Goal: Task Accomplishment & Management: Manage account settings

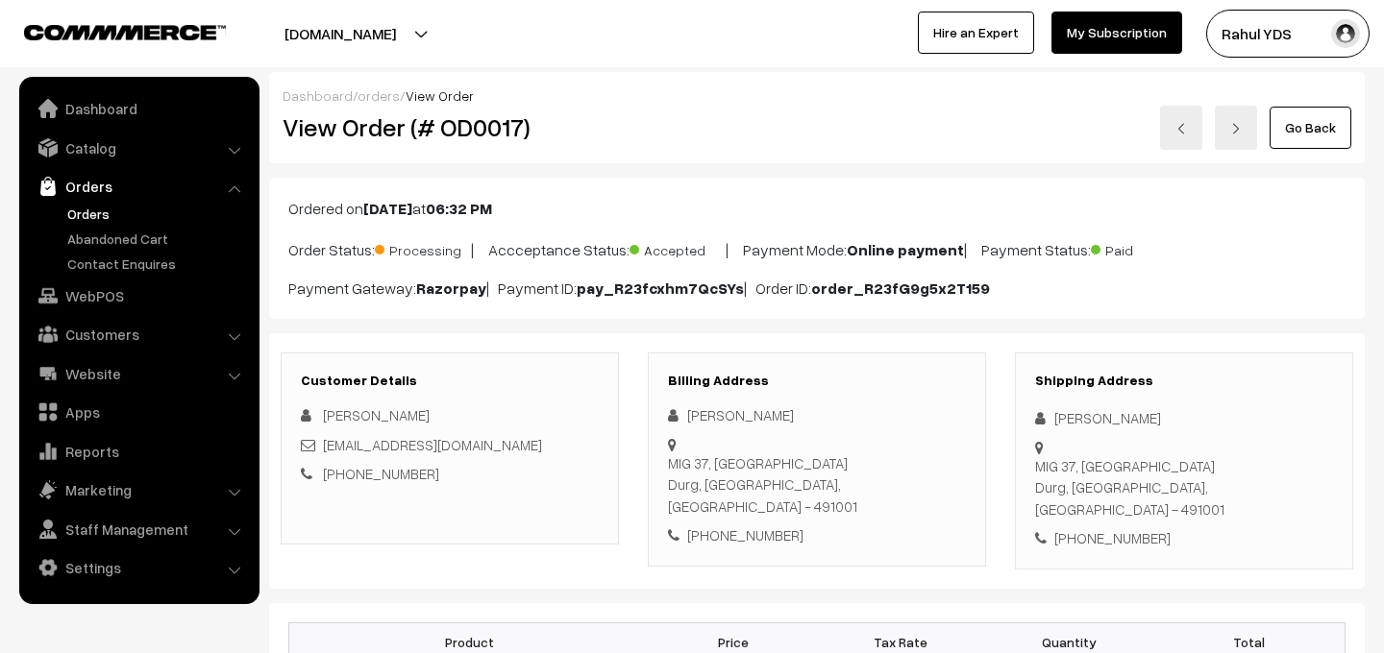
scroll to position [485, 0]
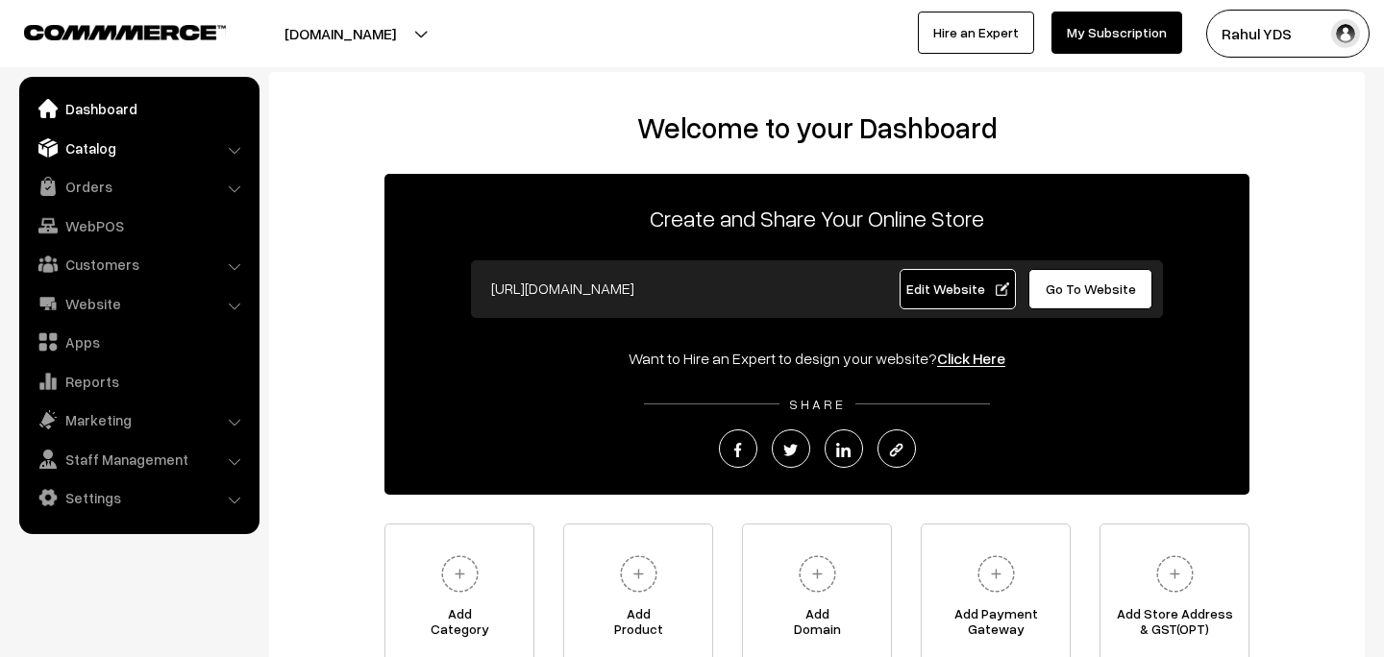
click at [191, 150] on link "Catalog" at bounding box center [138, 148] width 229 height 35
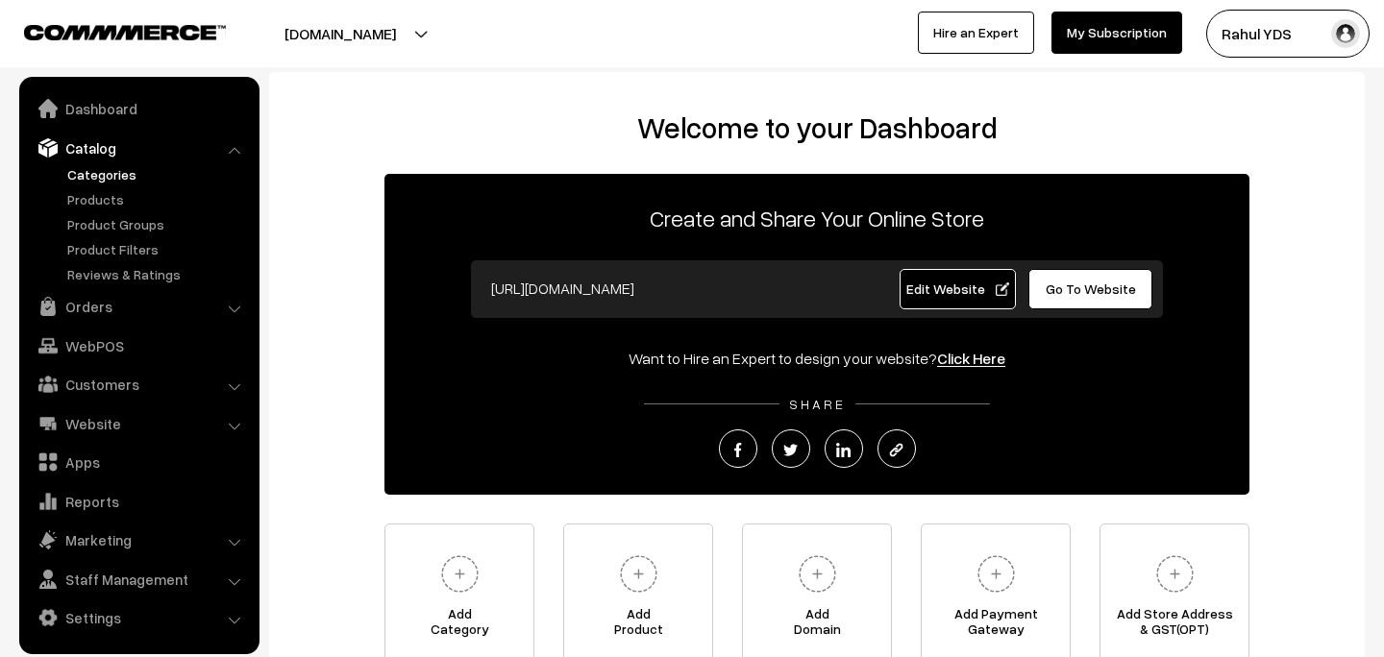
click at [117, 180] on link "Categories" at bounding box center [157, 174] width 190 height 20
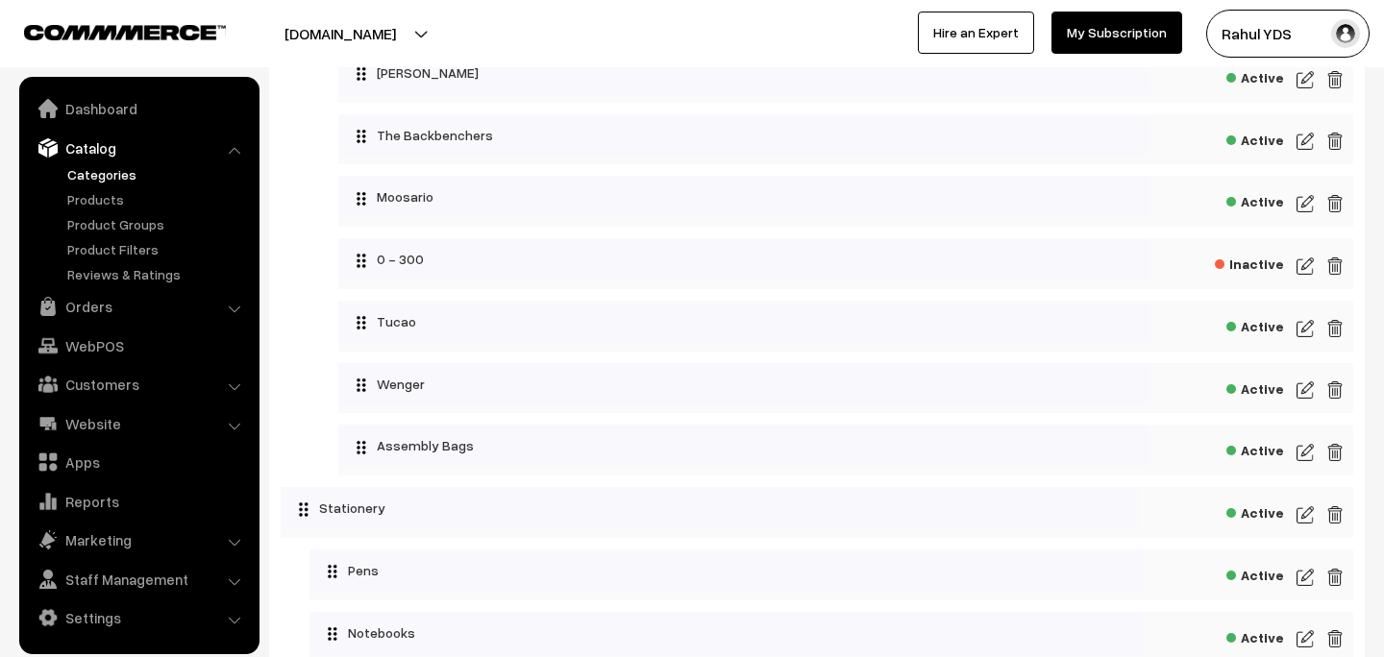
scroll to position [4188, 0]
click at [1302, 386] on img at bounding box center [1304, 389] width 17 height 23
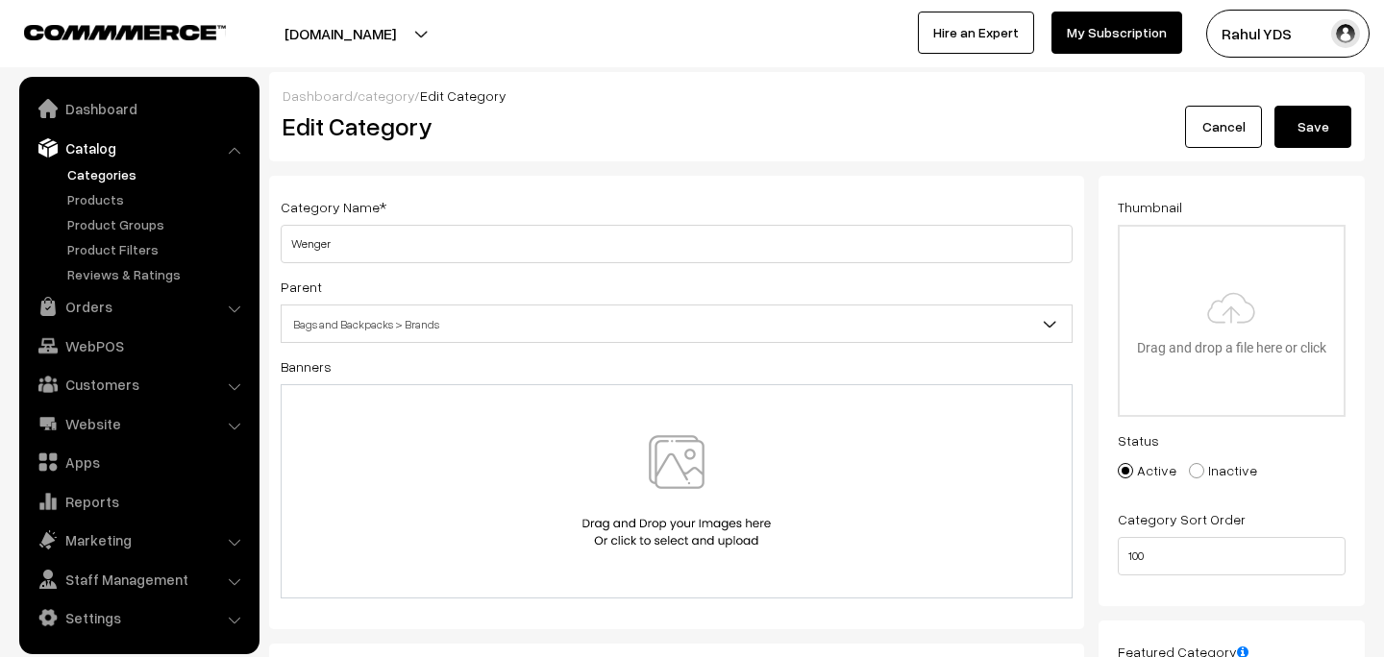
type input "C:\fakepath\imgi_32_2293px-Wenger-Logo.svg.png"
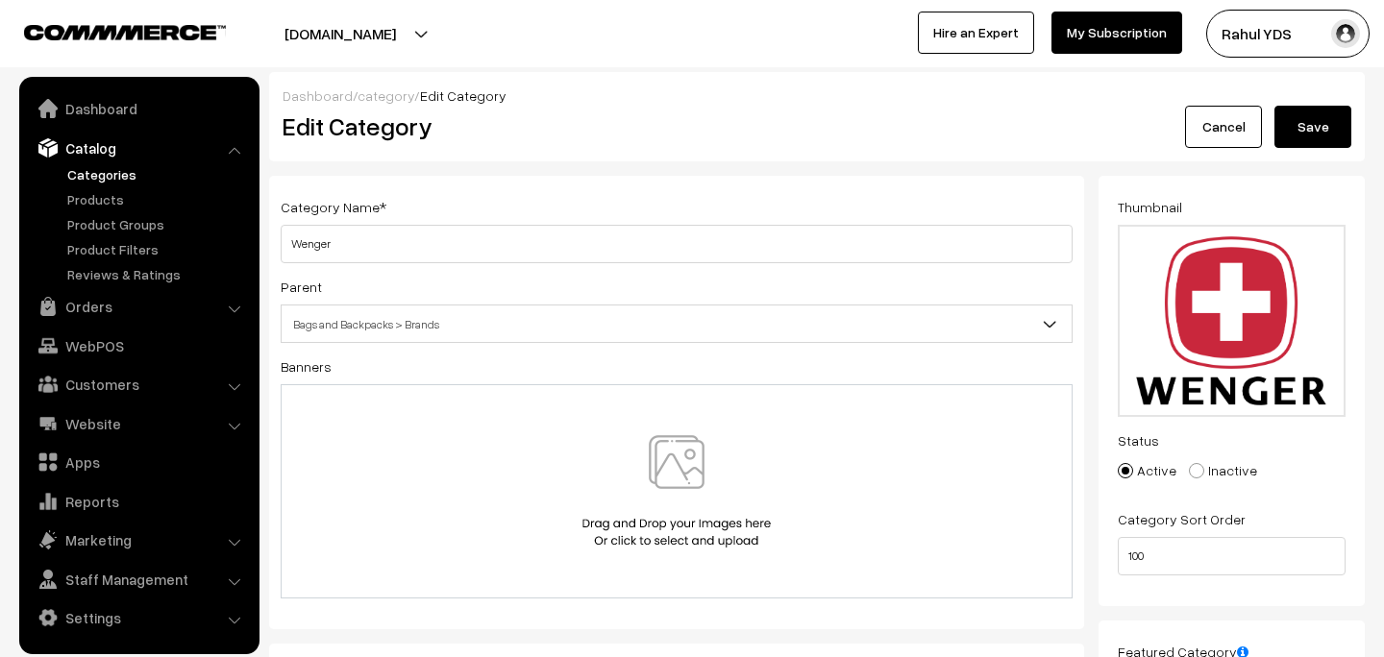
click at [1325, 127] on button "Save" at bounding box center [1312, 127] width 77 height 42
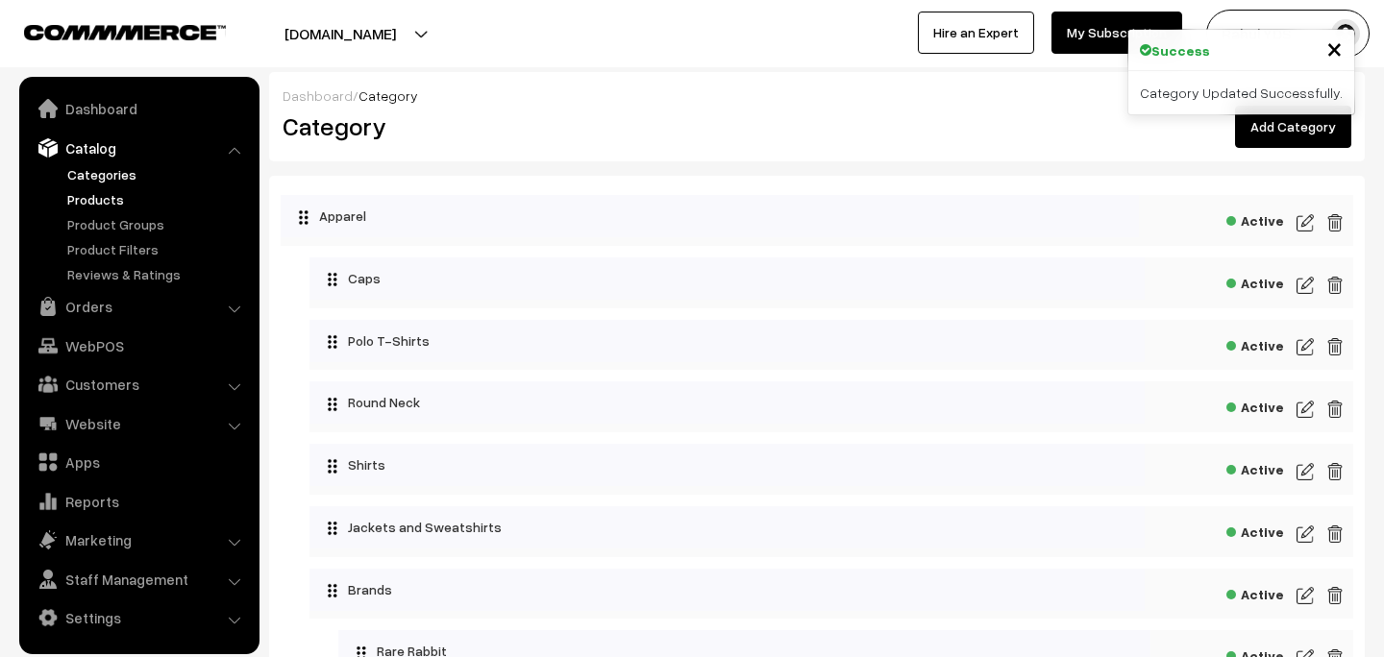
click at [87, 206] on link "Products" at bounding box center [157, 199] width 190 height 20
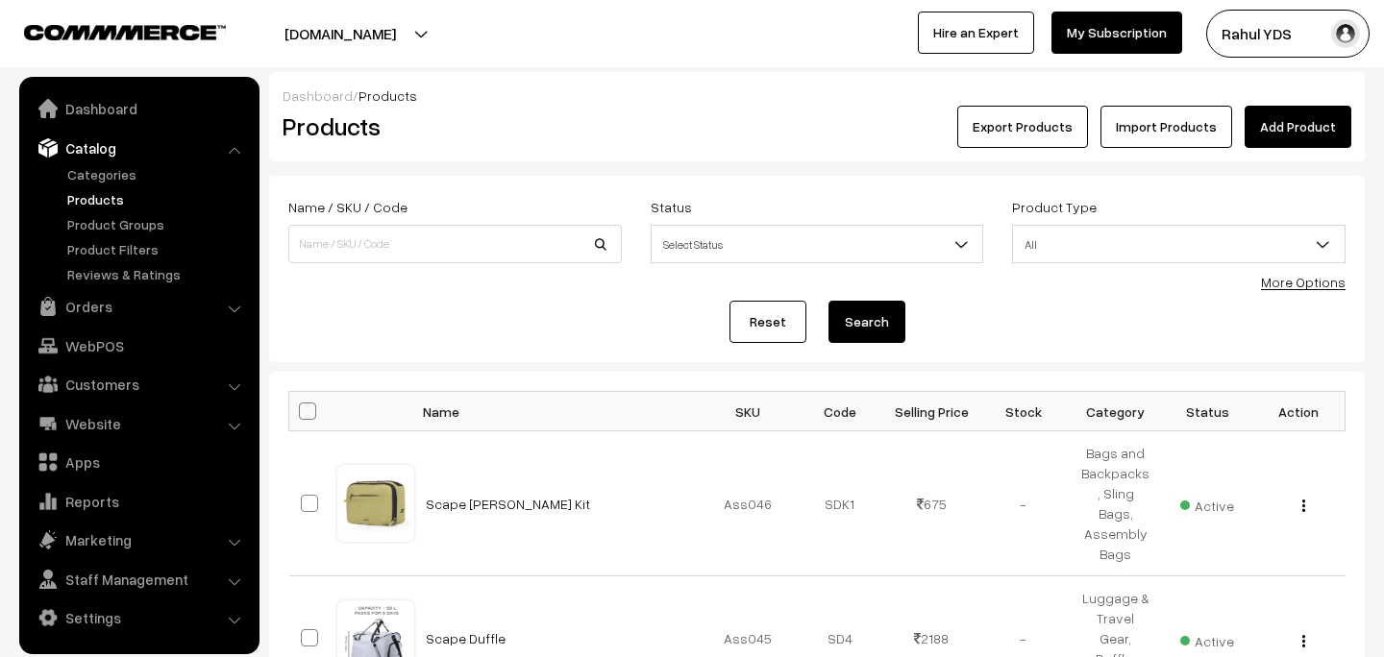
click at [1320, 280] on link "More Options" at bounding box center [1303, 282] width 85 height 16
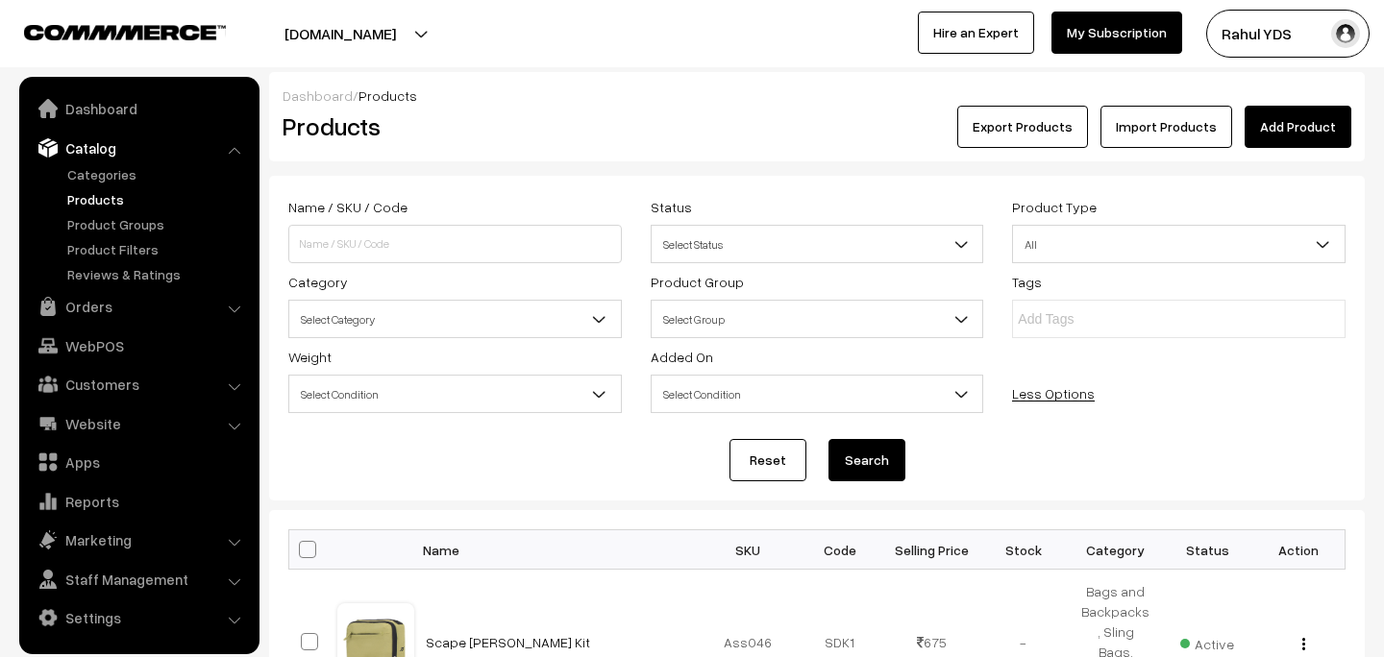
click at [448, 342] on div "Name / SKU / Code Status Select Status Active Inactive Select Status Product Ty…" at bounding box center [817, 307] width 1086 height 225
click at [463, 333] on span "Select Category" at bounding box center [454, 320] width 331 height 34
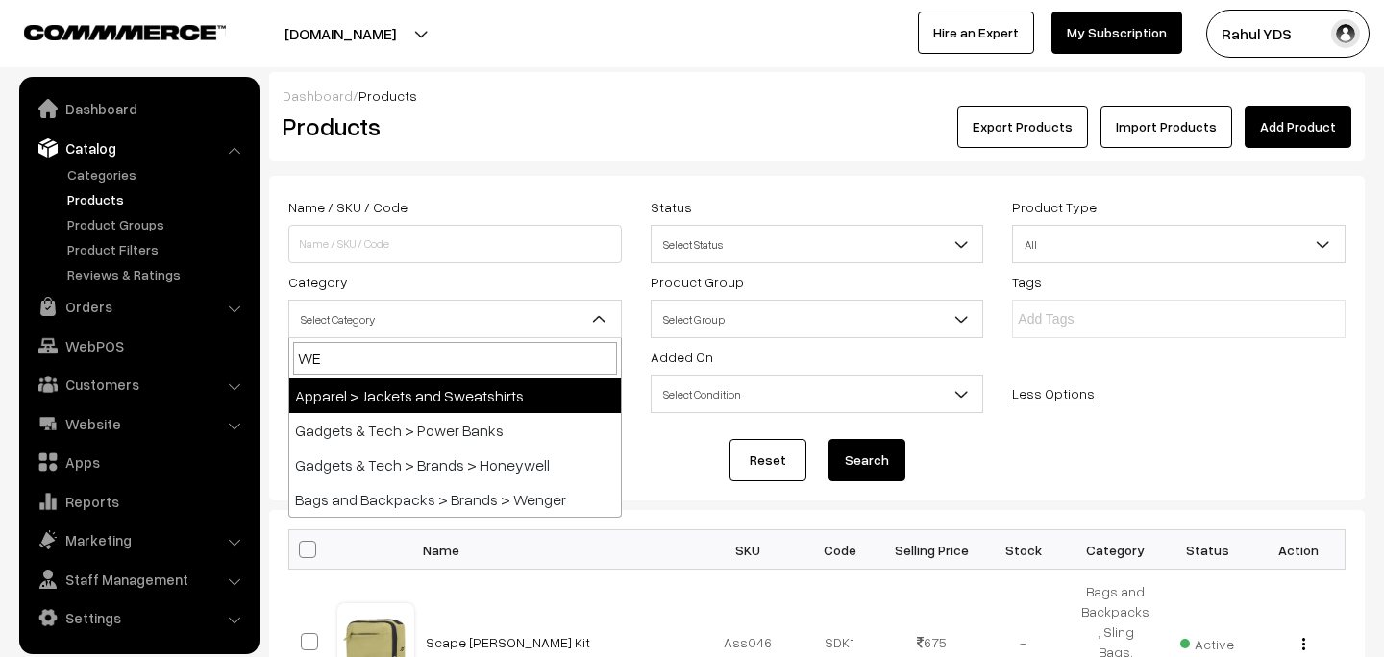
type input "WEN"
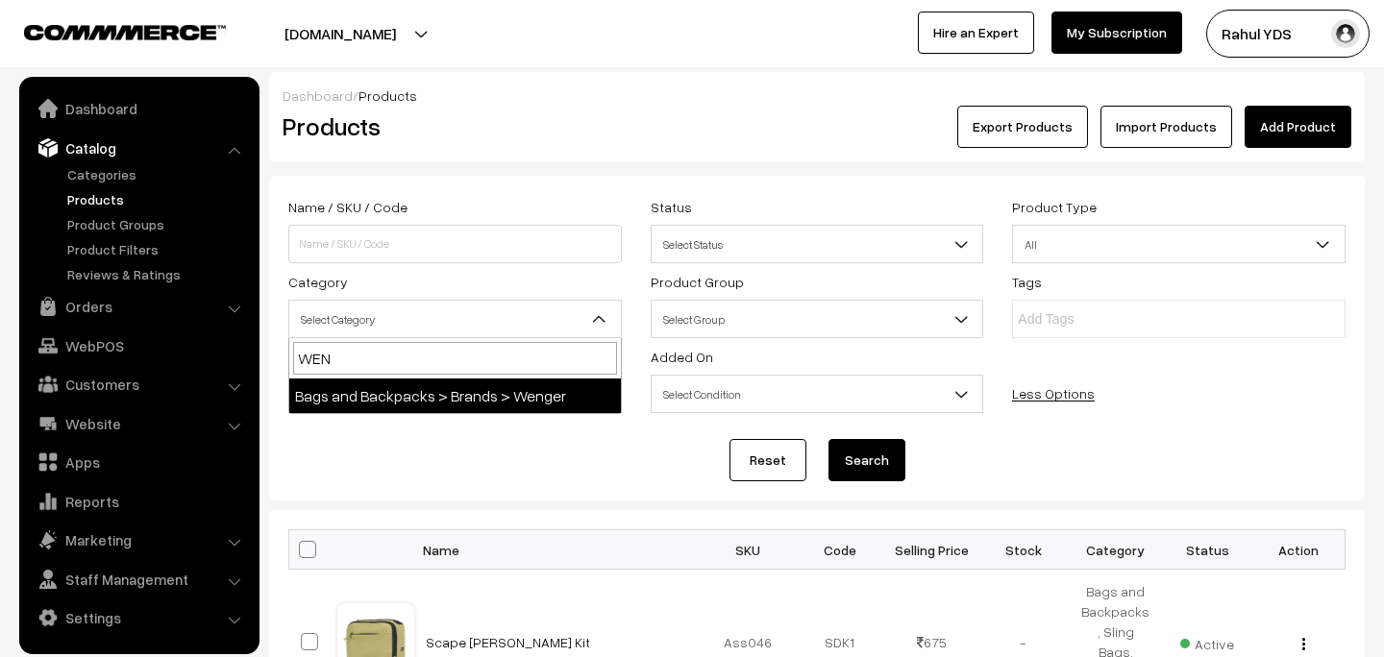
select select "106"
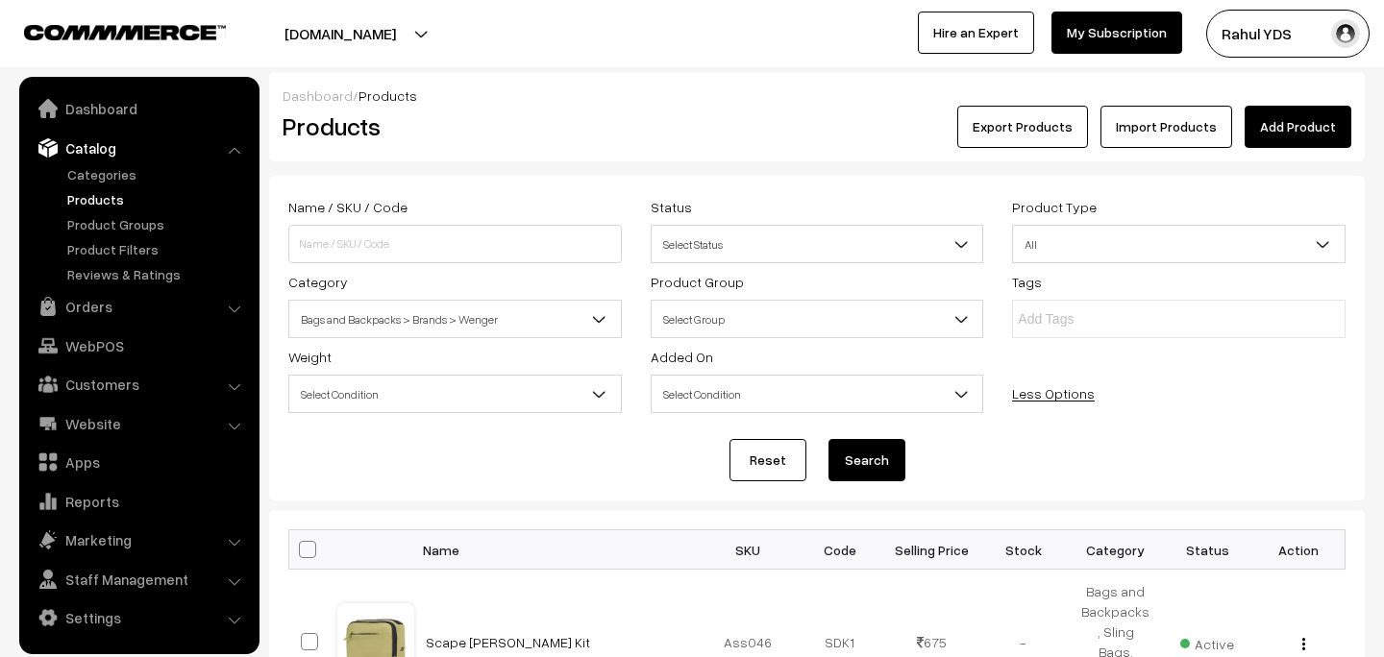
click at [911, 461] on div "Reset Search" at bounding box center [816, 460] width 1057 height 42
click at [876, 461] on button "Search" at bounding box center [866, 460] width 77 height 42
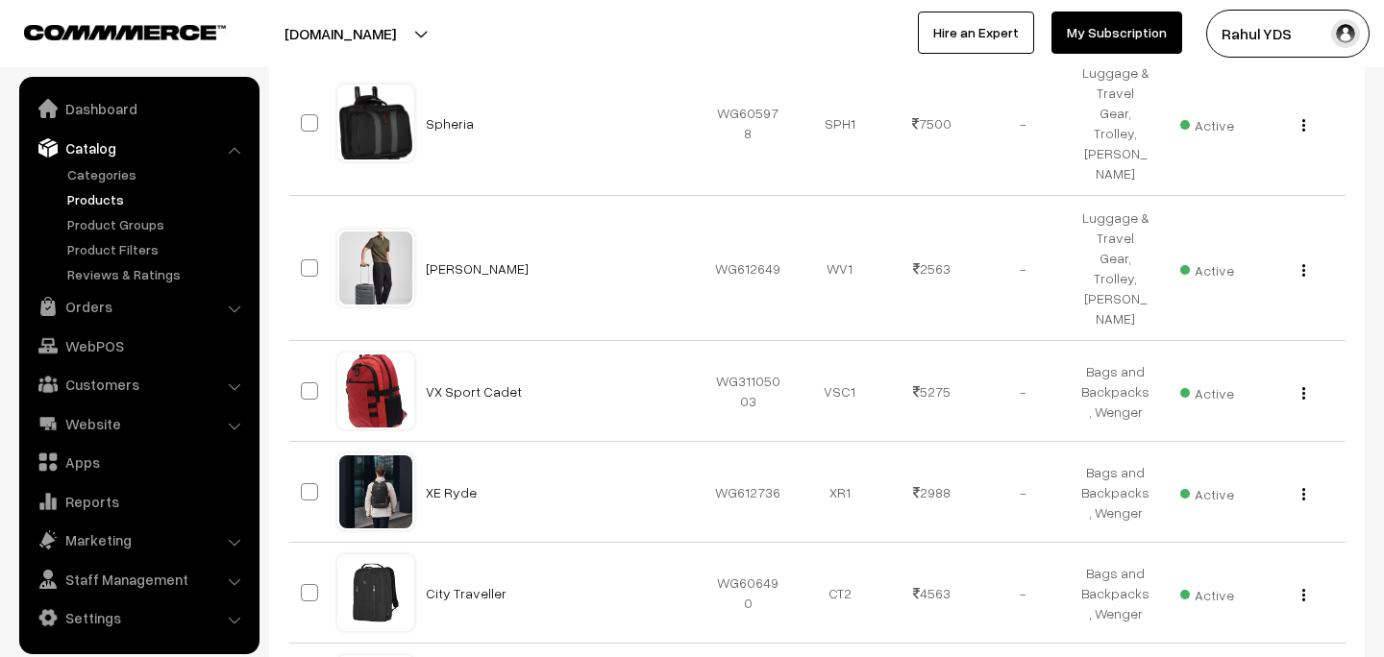
scroll to position [1111, 0]
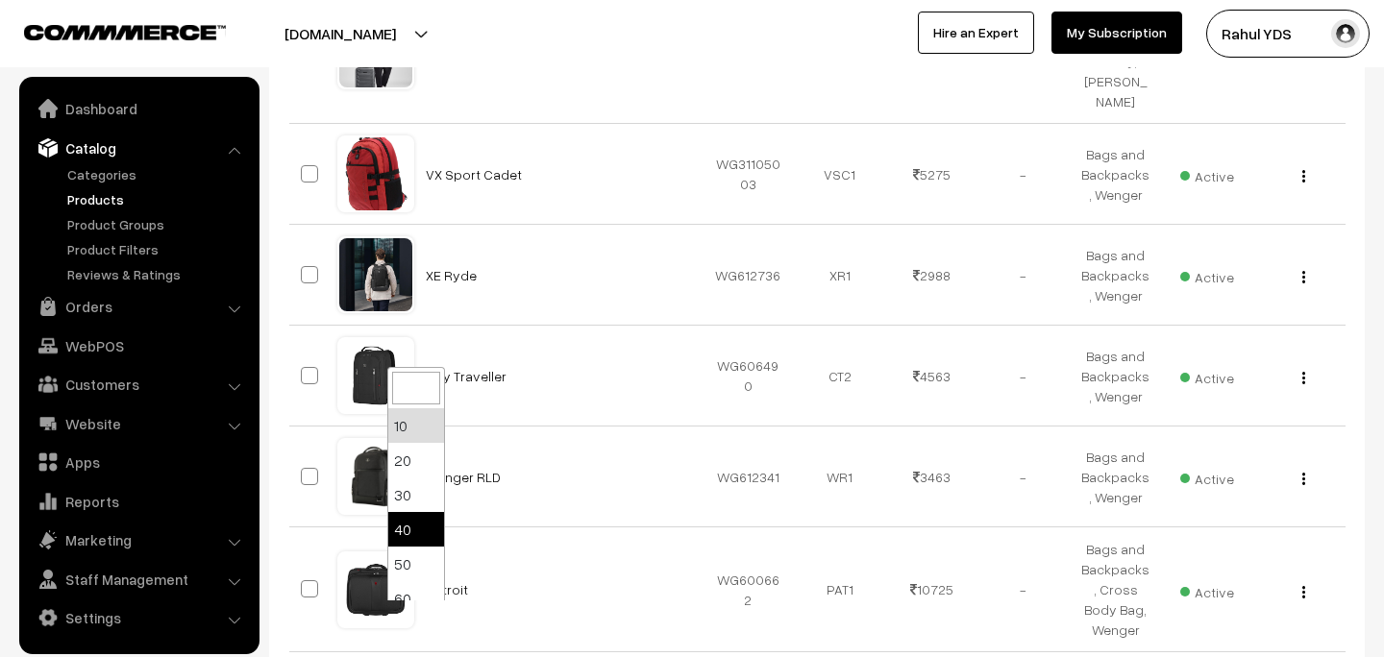
select select "40"
